Goal: Communication & Community: Answer question/provide support

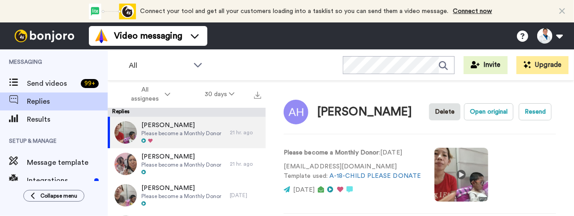
scroll to position [137, 0]
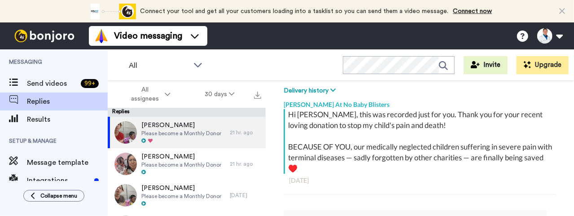
type textarea "x"
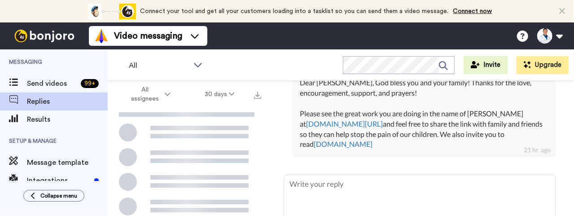
scroll to position [361, 0]
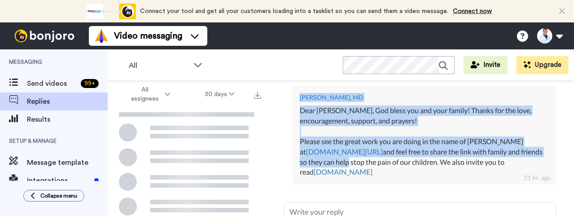
drag, startPoint x: 425, startPoint y: 185, endPoint x: 383, endPoint y: 164, distance: 46.1
click at [383, 164] on div "[PERSON_NAME], MD Dear [PERSON_NAME], God bless you and your family! Thanks for…" at bounding box center [419, 134] width 272 height 110
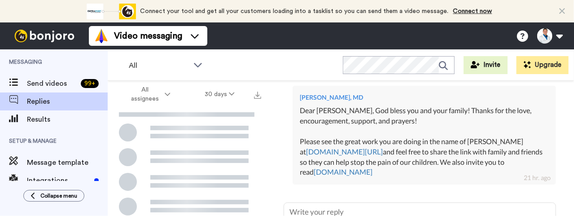
click at [409, 172] on div "Dear [PERSON_NAME], God bless you and your family! Thanks for the love, encoura…" at bounding box center [424, 141] width 249 height 72
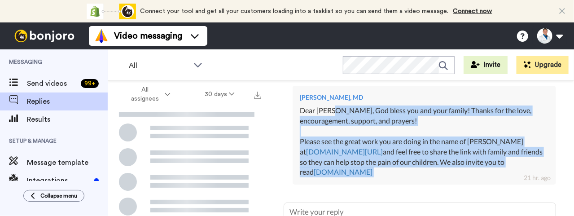
drag, startPoint x: 409, startPoint y: 172, endPoint x: 340, endPoint y: 106, distance: 95.8
click at [340, 106] on div "Dear [PERSON_NAME], God bless you and your family! Thanks for the love, encoura…" at bounding box center [424, 141] width 249 height 72
copy div "[DEMOGRAPHIC_DATA] bless you and your family! Thanks for the love, encouragemen…"
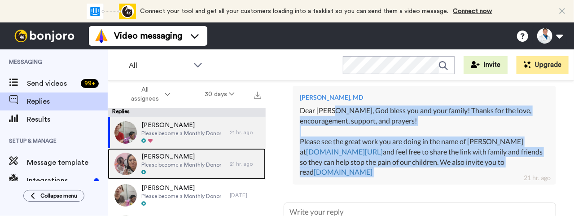
click at [211, 157] on span "[PERSON_NAME]" at bounding box center [181, 156] width 80 height 9
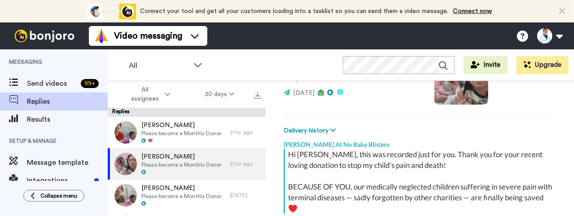
scroll to position [183, 0]
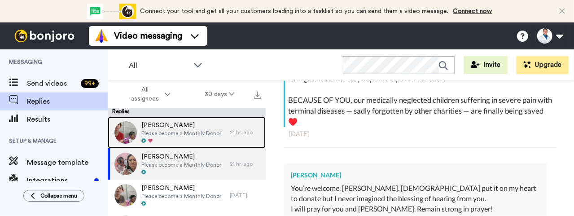
click at [210, 140] on div at bounding box center [181, 141] width 80 height 6
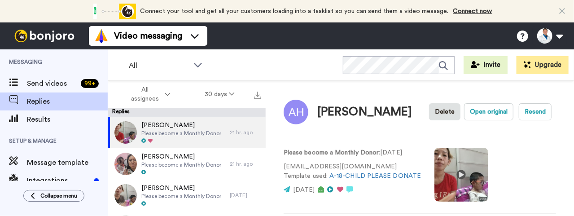
type textarea "x"
